Goal: Task Accomplishment & Management: Use online tool/utility

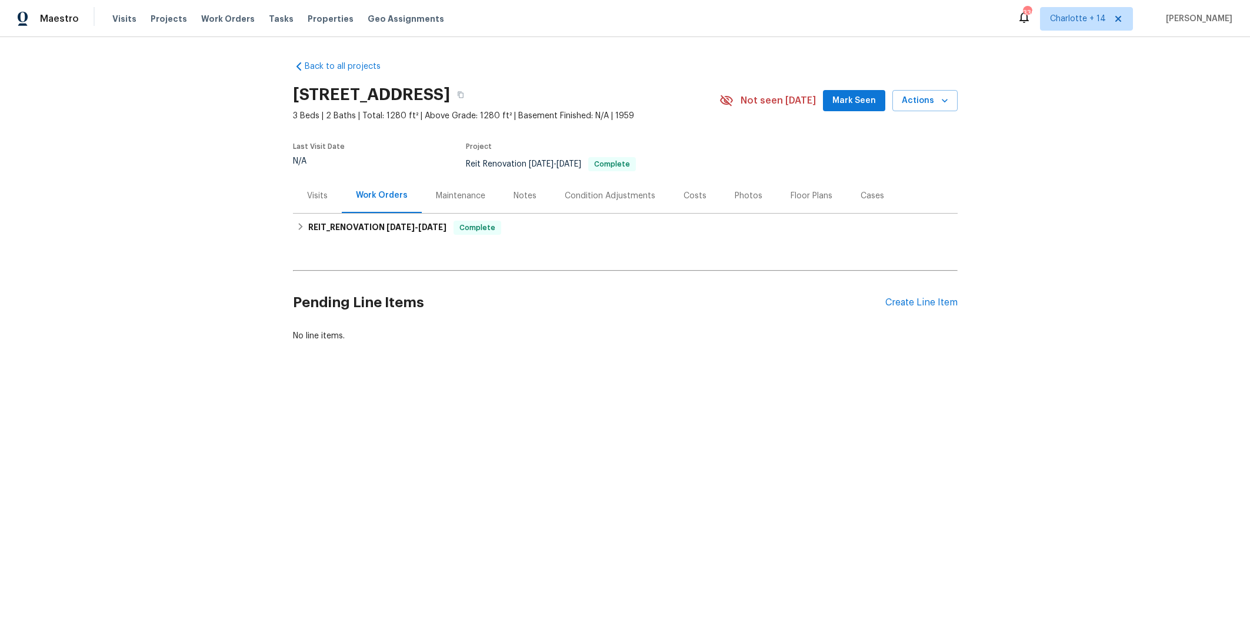
click at [865, 98] on span "Mark Seen" at bounding box center [854, 101] width 44 height 15
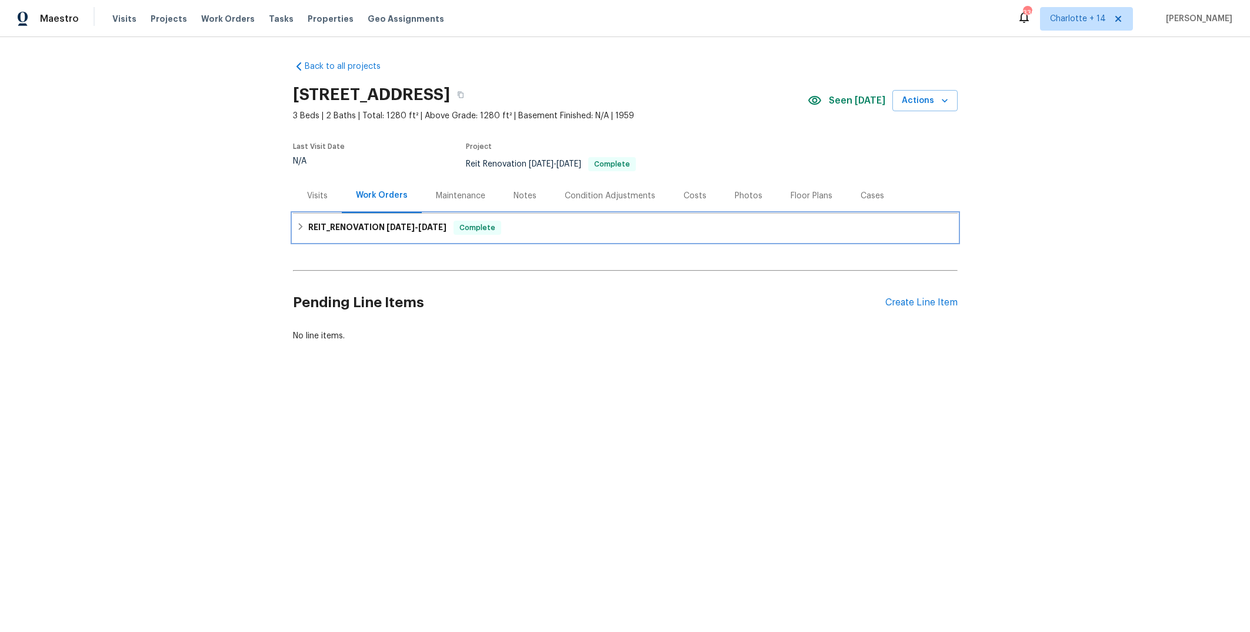
click at [354, 226] on h6 "REIT_RENOVATION [DATE] - [DATE]" at bounding box center [377, 228] width 138 height 14
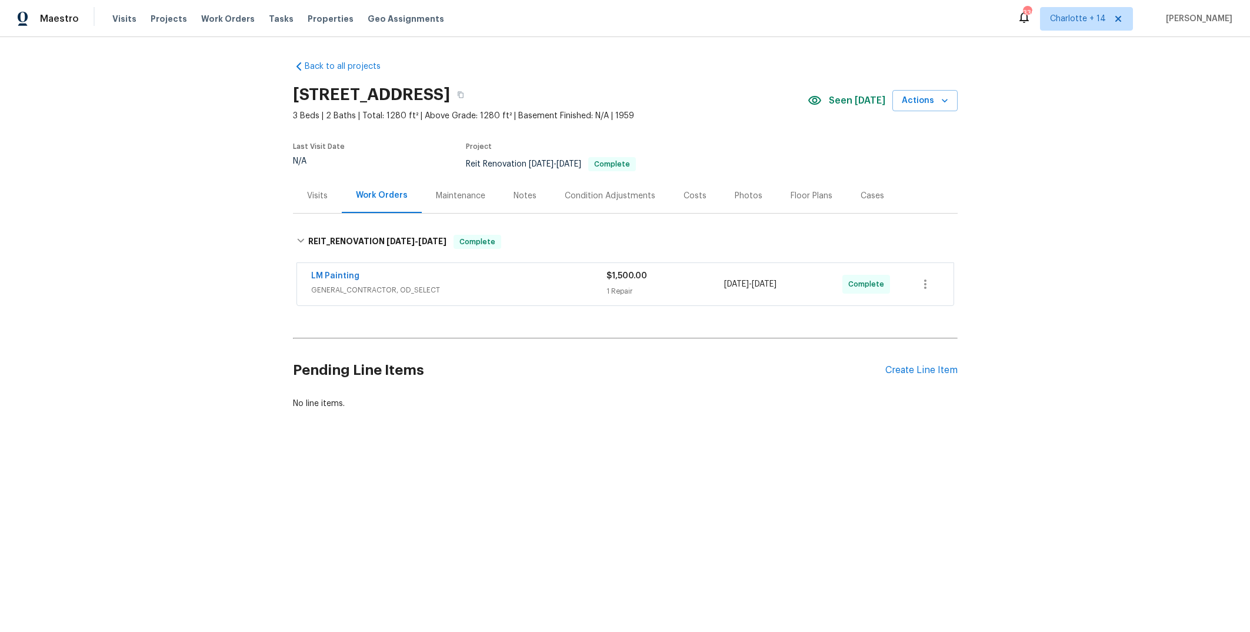
click at [516, 284] on span "GENERAL_CONTRACTOR, OD_SELECT" at bounding box center [458, 290] width 295 height 12
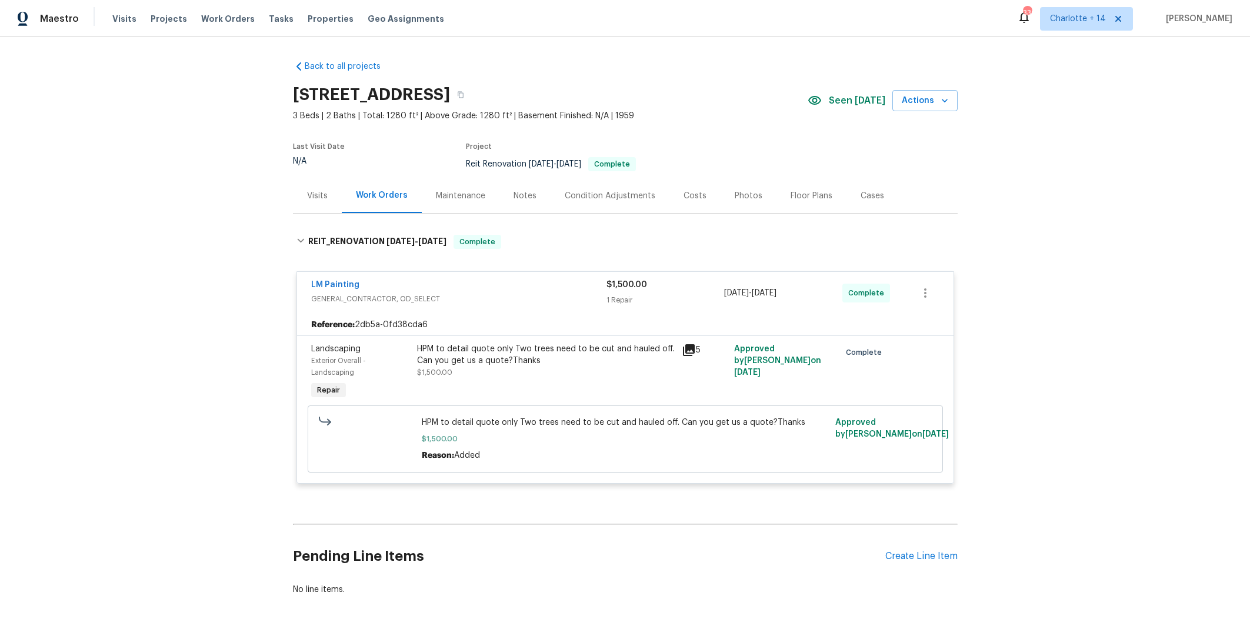
click at [684, 348] on icon at bounding box center [689, 350] width 12 height 12
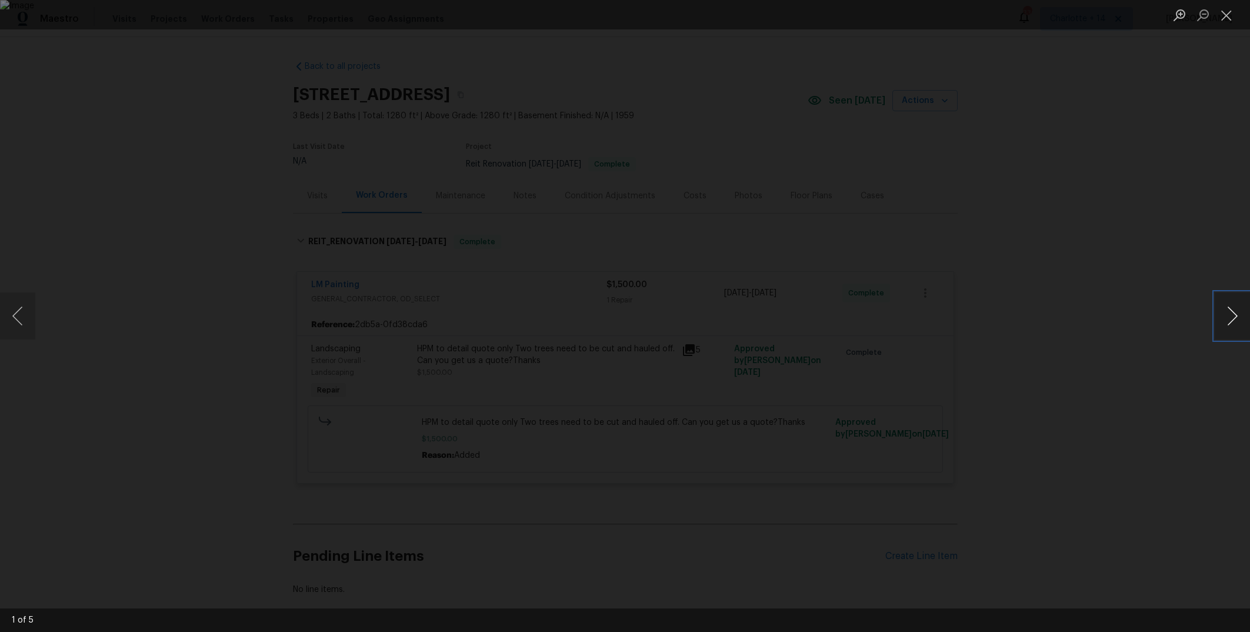
click at [1237, 318] on button "Next image" at bounding box center [1231, 315] width 35 height 47
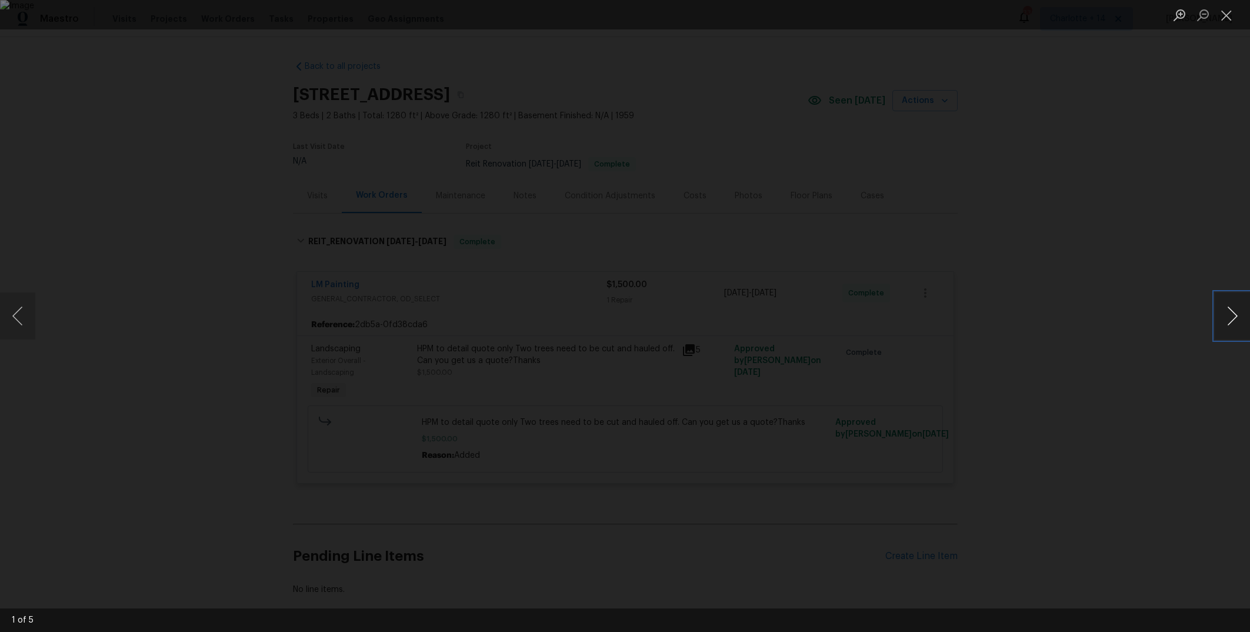
click at [1237, 318] on button "Next image" at bounding box center [1231, 315] width 35 height 47
click at [1238, 318] on button "Next image" at bounding box center [1231, 315] width 35 height 47
click at [1038, 428] on div "Lightbox" at bounding box center [625, 316] width 1250 height 632
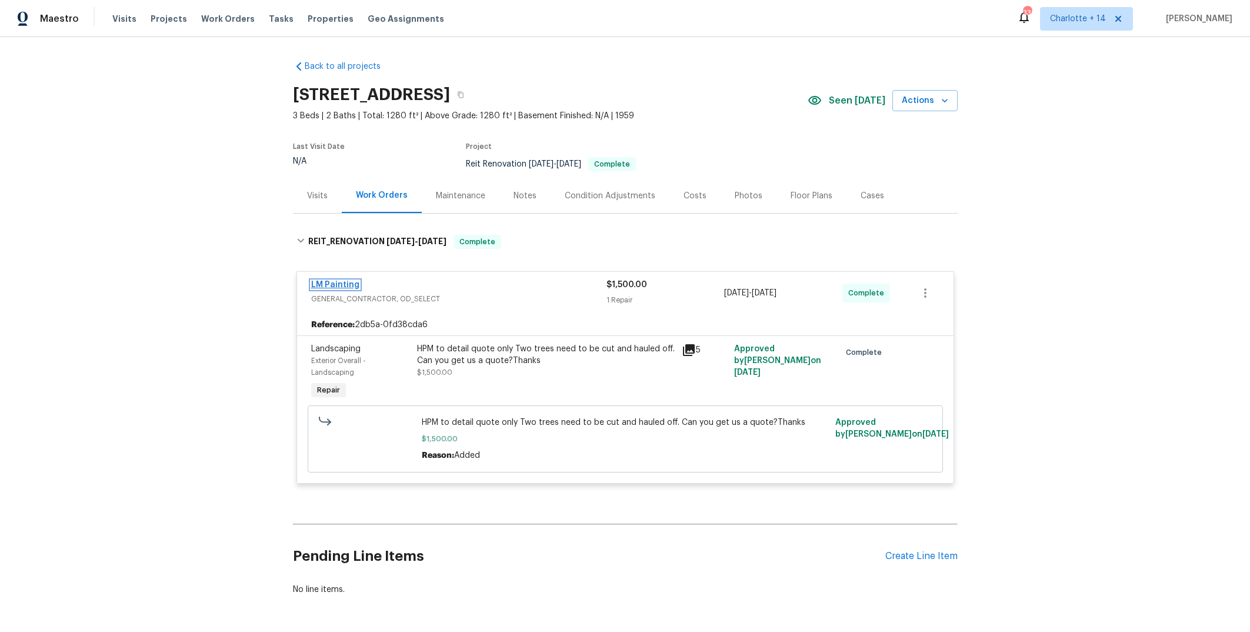
click at [351, 285] on link "LM Painting" at bounding box center [335, 285] width 48 height 8
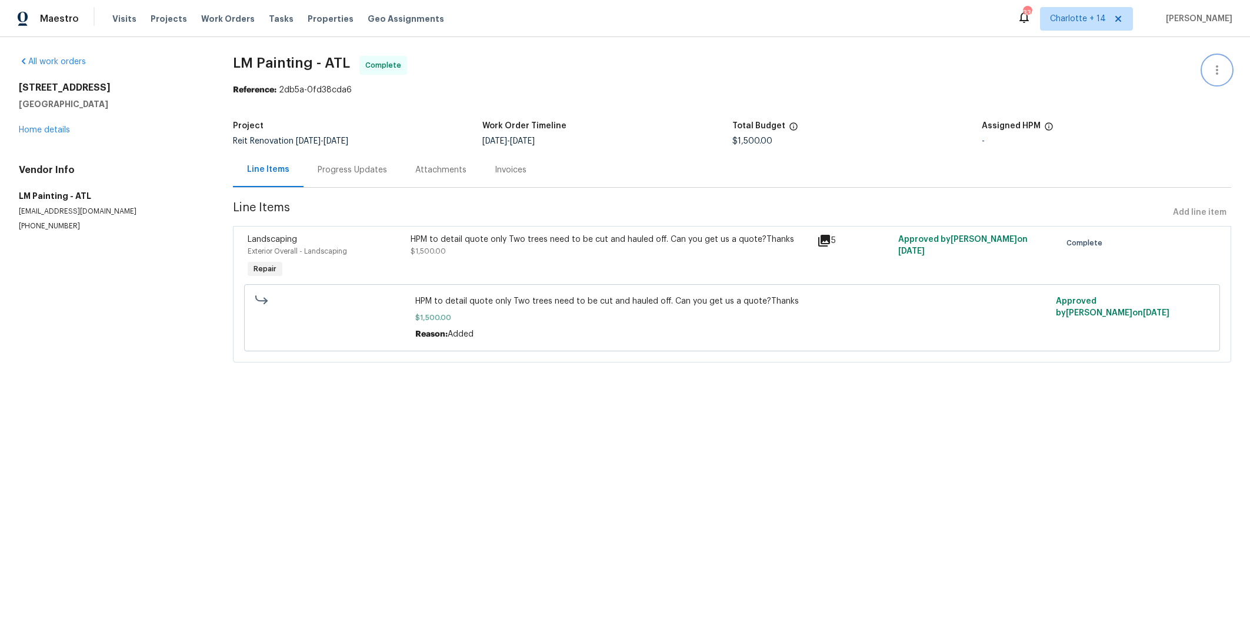
click at [1210, 73] on icon "button" at bounding box center [1217, 70] width 14 height 14
click at [1164, 105] on li "View In Trade Partner Portal" at bounding box center [1178, 108] width 127 height 19
click at [1165, 107] on li "View In Trade Partner Portal" at bounding box center [1178, 108] width 127 height 19
